Goal: Information Seeking & Learning: Learn about a topic

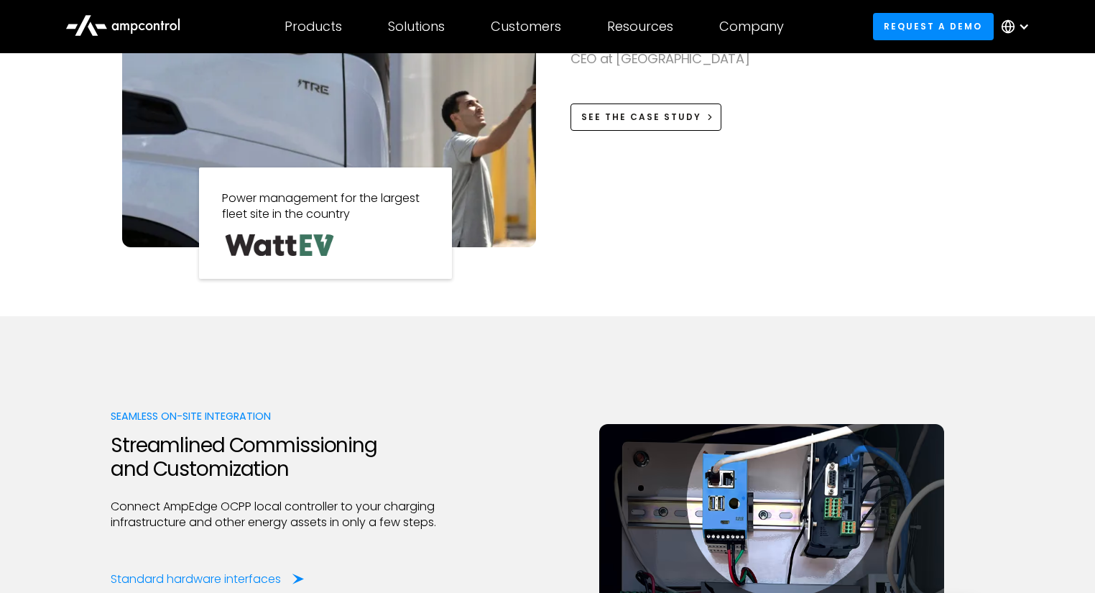
scroll to position [1724, 0]
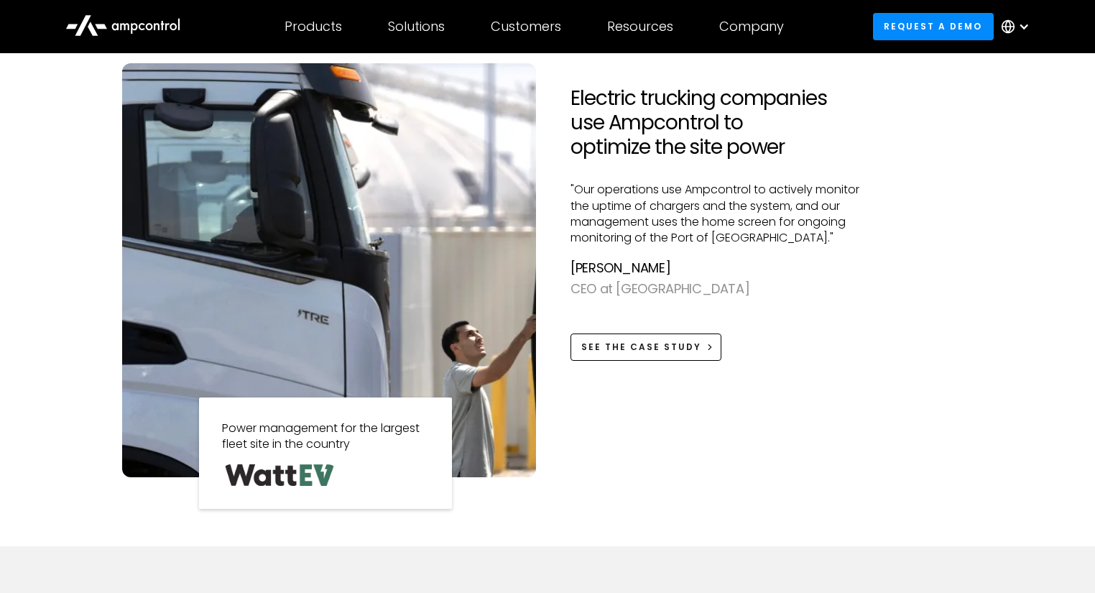
scroll to position [1667, 0]
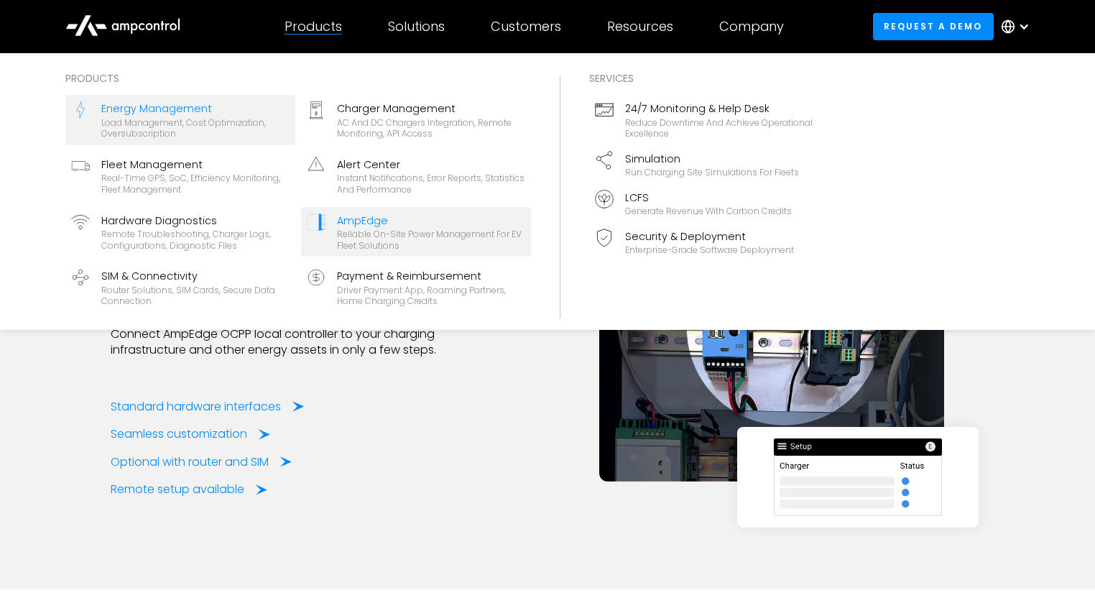
click at [180, 117] on div "Load management, cost optimization, oversubscription" at bounding box center [195, 128] width 188 height 22
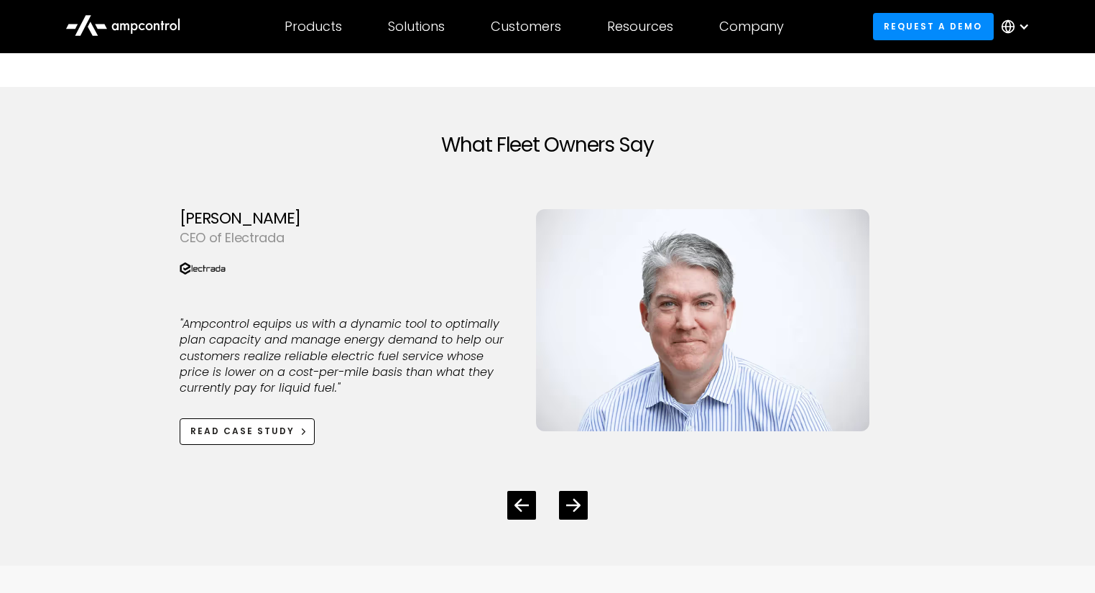
scroll to position [3908, 0]
